Goal: Check status: Check status

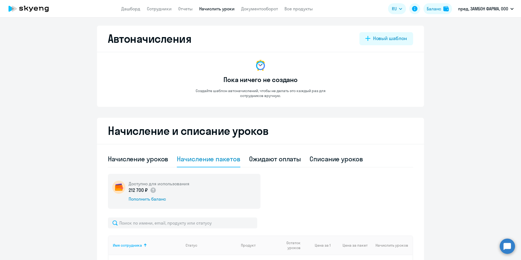
select select "50"
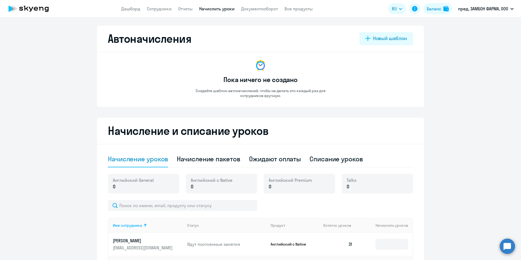
select select "10"
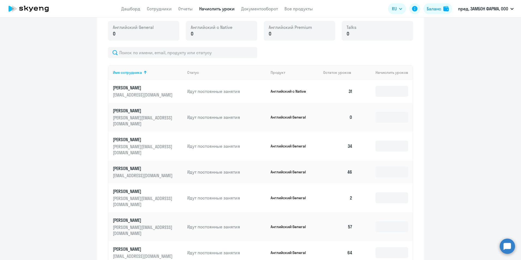
scroll to position [163, 0]
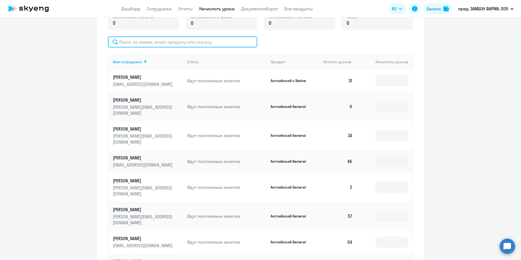
click at [144, 43] on input "text" at bounding box center [182, 41] width 149 height 11
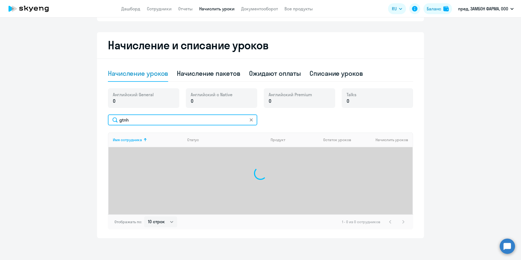
scroll to position [86, 0]
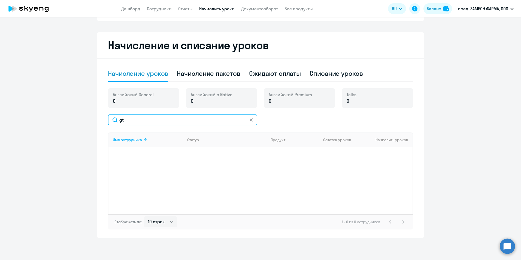
type input "g"
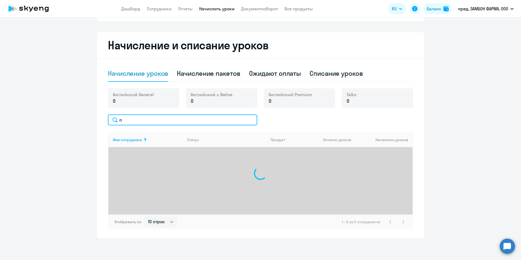
scroll to position [163, 0]
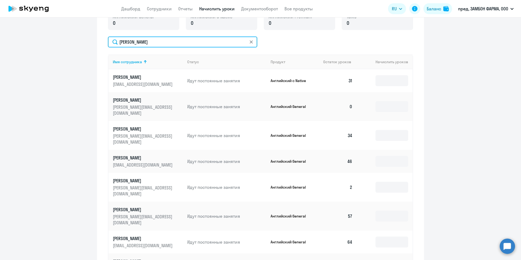
type input "петрова"
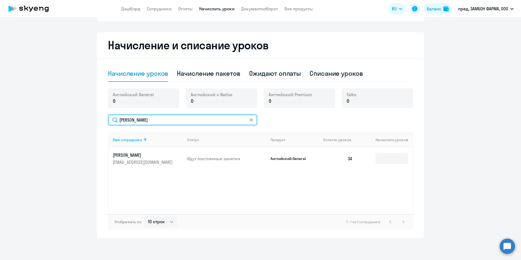
scroll to position [86, 0]
